Goal: Information Seeking & Learning: Compare options

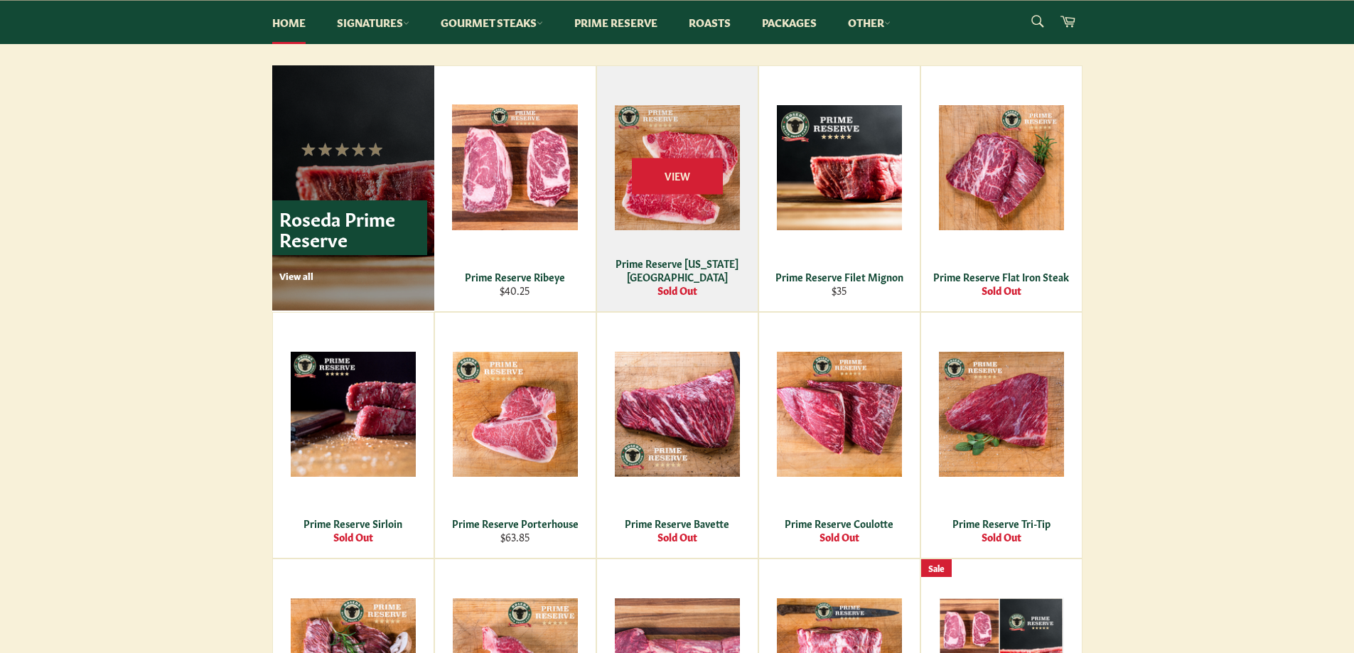
scroll to position [948, 0]
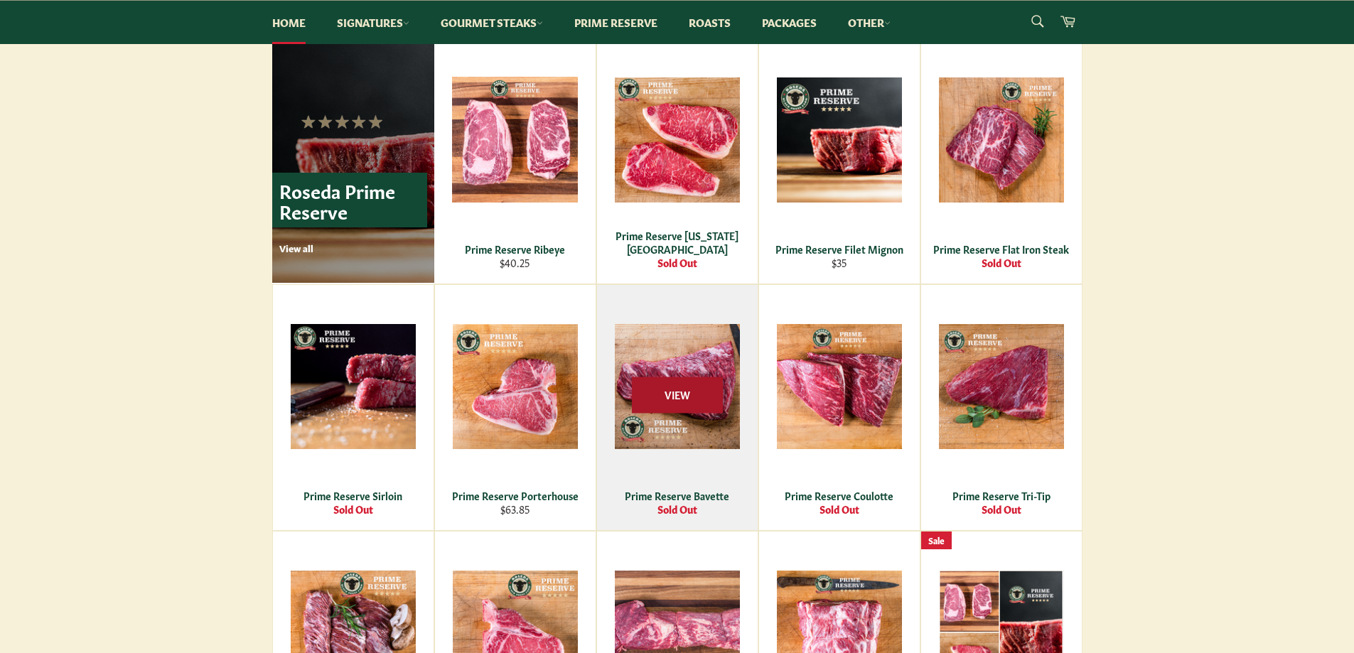
click at [688, 382] on span "View" at bounding box center [677, 395] width 91 height 36
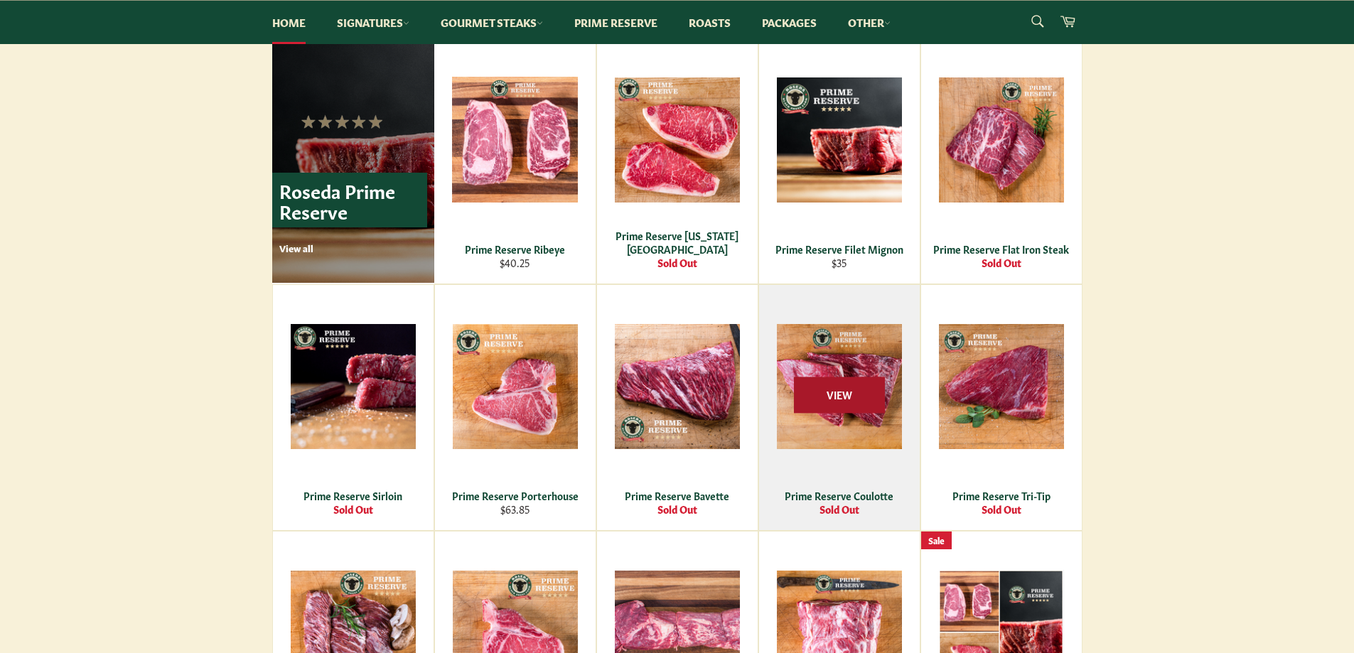
click at [850, 400] on span "View" at bounding box center [839, 395] width 91 height 36
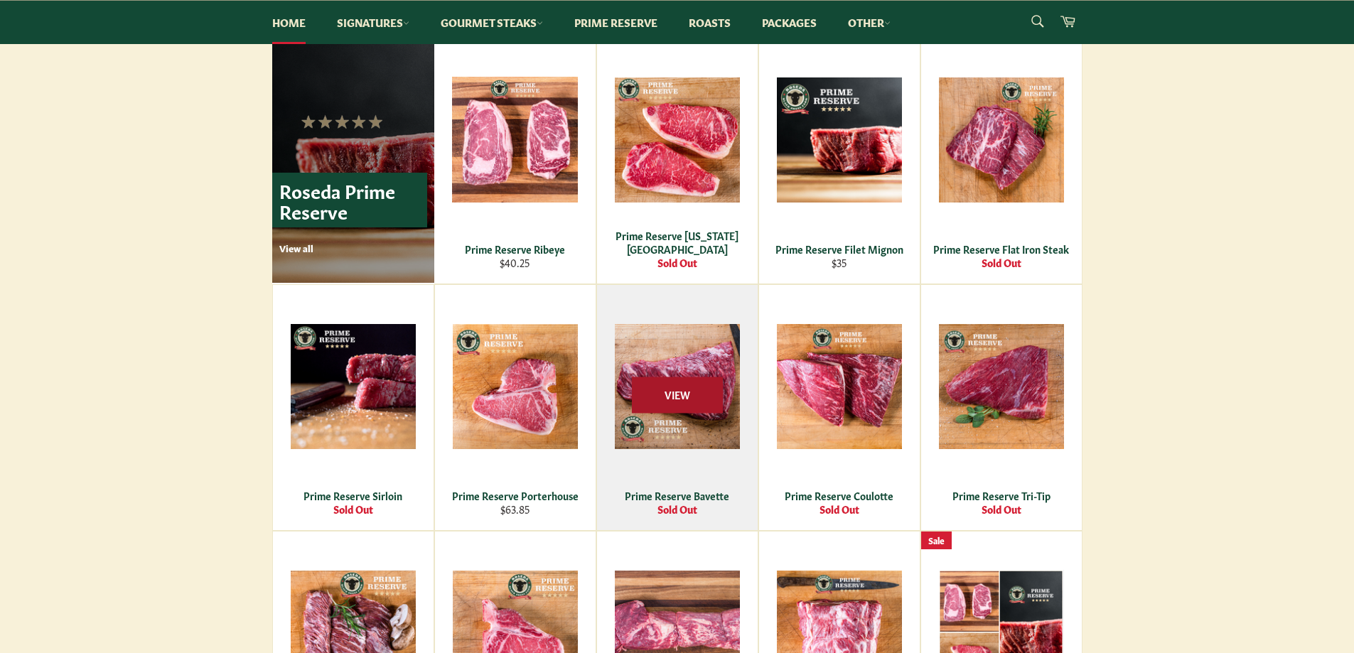
click at [665, 385] on span "View" at bounding box center [677, 395] width 91 height 36
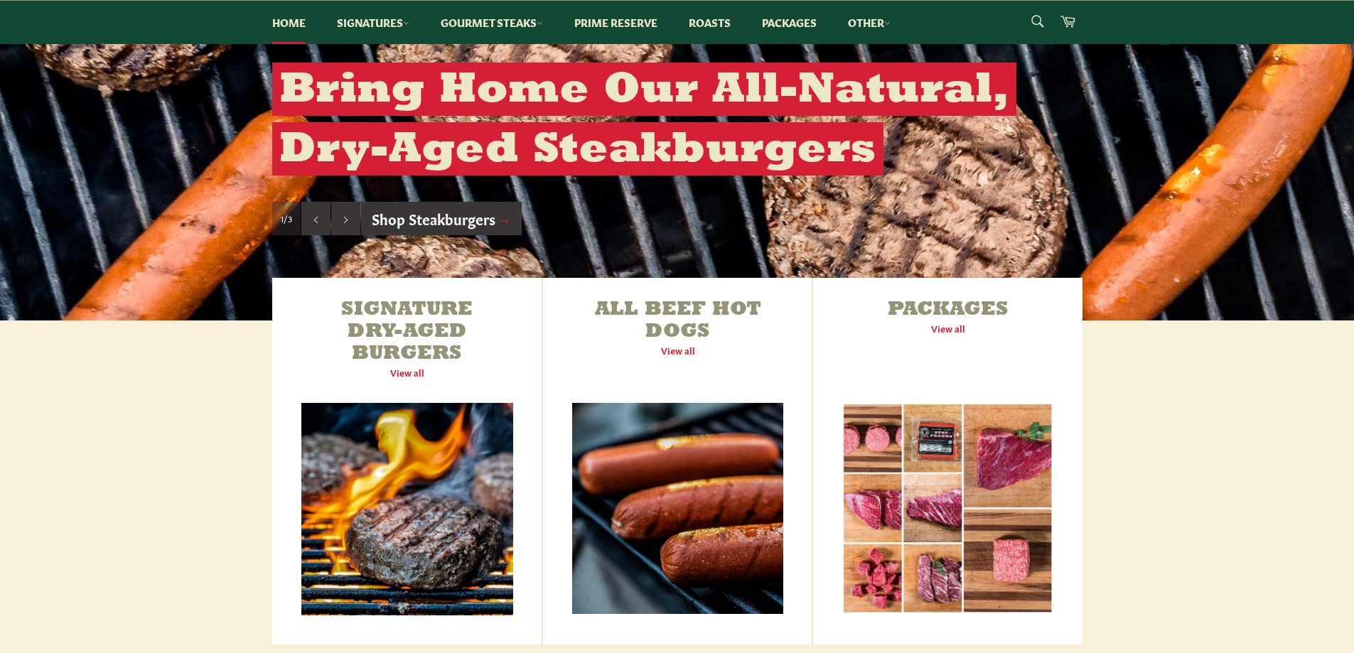
scroll to position [0, 0]
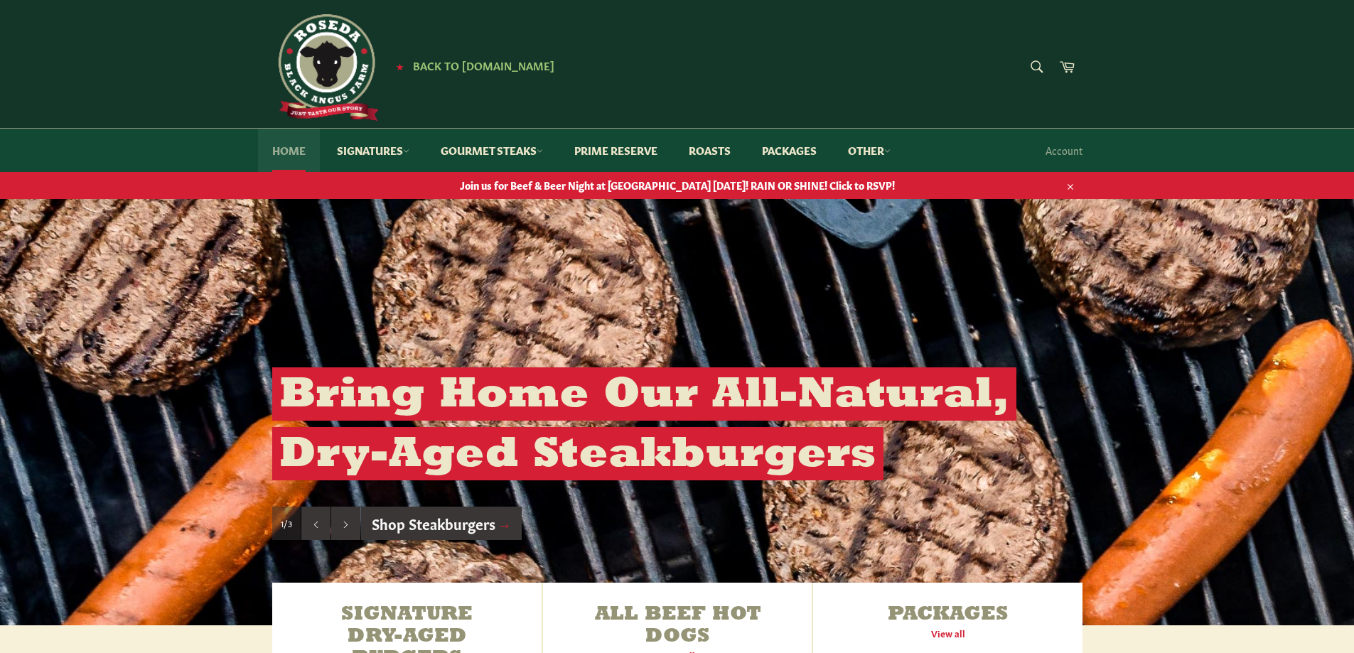
click at [298, 146] on link "Home" at bounding box center [289, 150] width 62 height 43
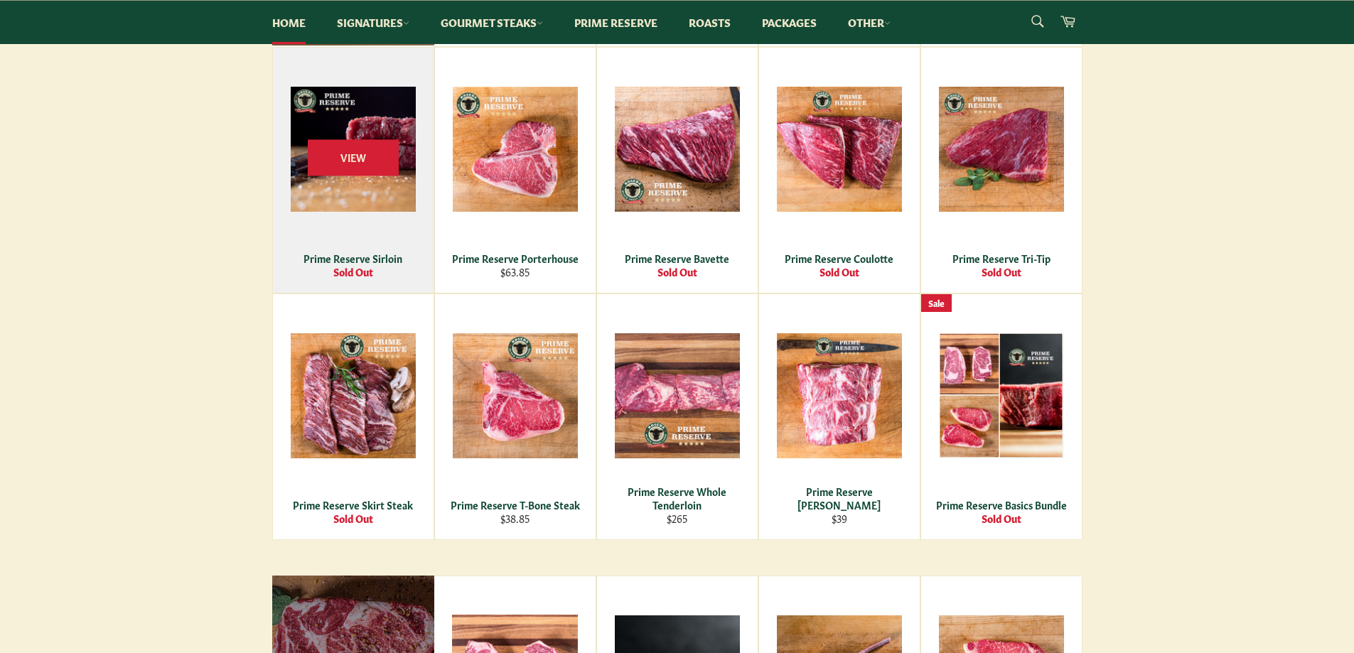
scroll to position [1974, 0]
